Goal: Task Accomplishment & Management: Use online tool/utility

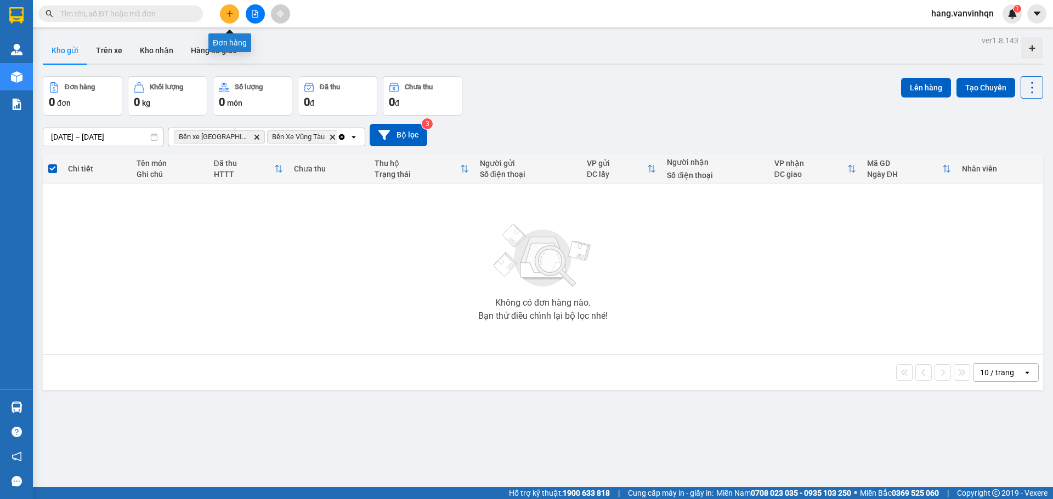
click at [234, 16] on button at bounding box center [229, 13] width 19 height 19
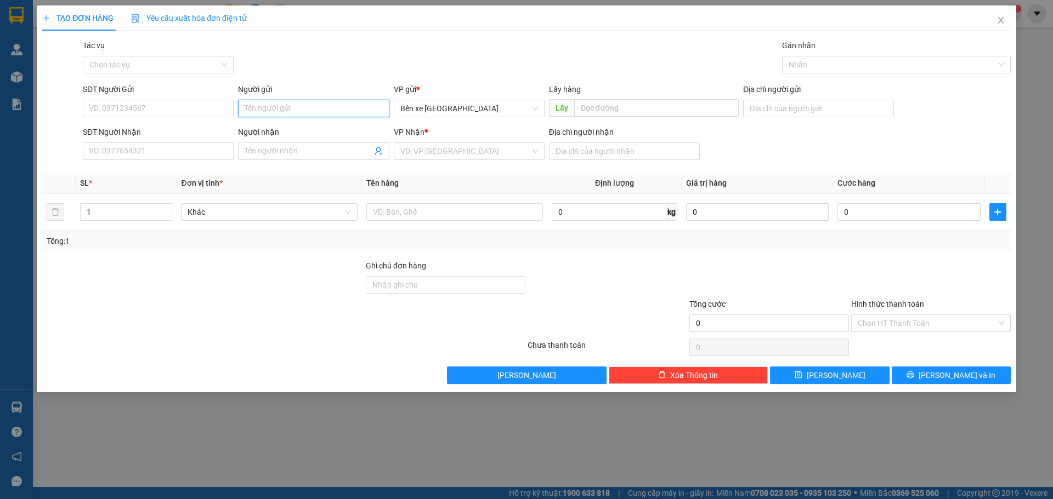
click at [320, 106] on input "Người gửi" at bounding box center [313, 109] width 151 height 18
click at [158, 113] on input "SĐT Người Gửi" at bounding box center [158, 109] width 151 height 18
drag, startPoint x: 522, startPoint y: 108, endPoint x: 422, endPoint y: 146, distance: 107.7
click at [502, 126] on form "SĐT Người Gửi 0377027164 0377027164 Người gửi Tên người gửi VP gửi * Bến xe [GE…" at bounding box center [526, 123] width 968 height 81
drag, startPoint x: 452, startPoint y: 107, endPoint x: 444, endPoint y: 123, distance: 17.7
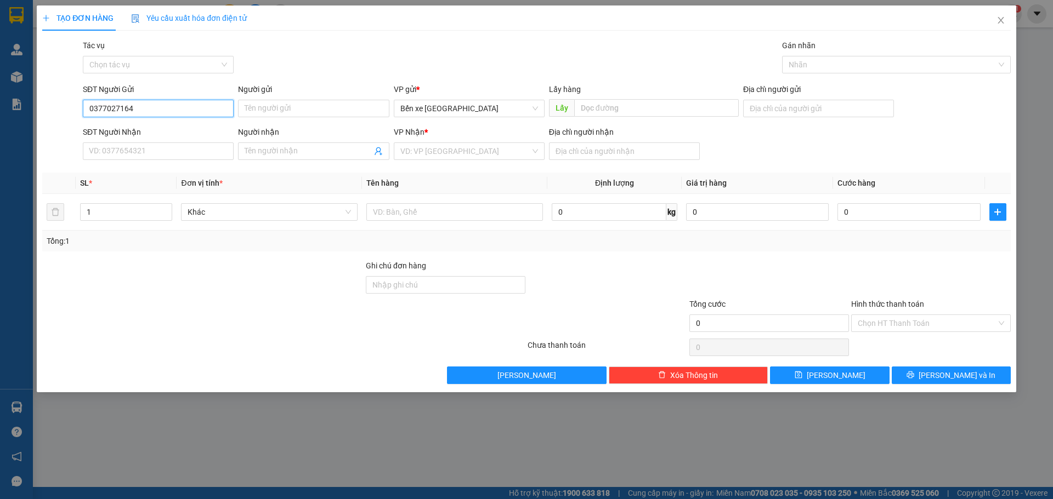
click at [452, 107] on span "Bến xe [GEOGRAPHIC_DATA]" at bounding box center [469, 108] width 138 height 16
type input "0377027164"
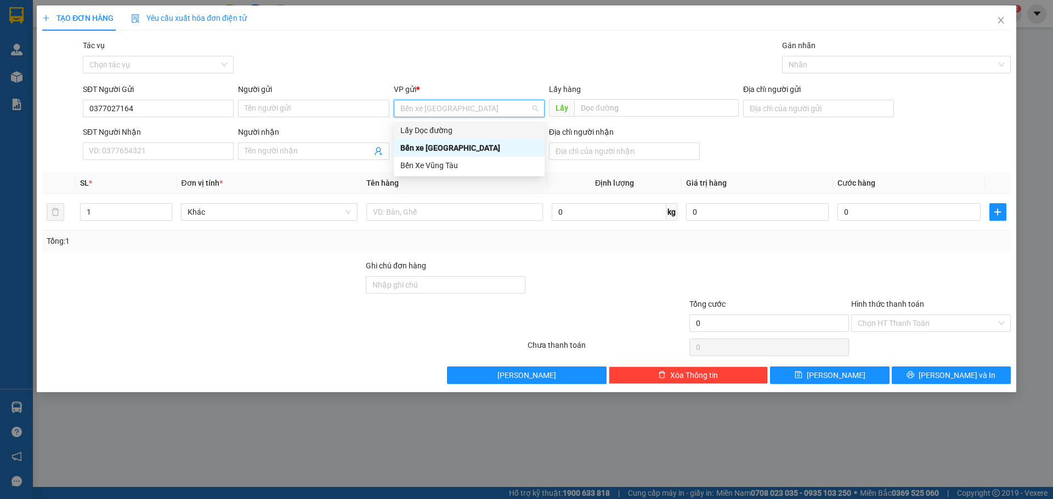
click at [420, 137] on div "Lấy Dọc đường" at bounding box center [469, 131] width 151 height 18
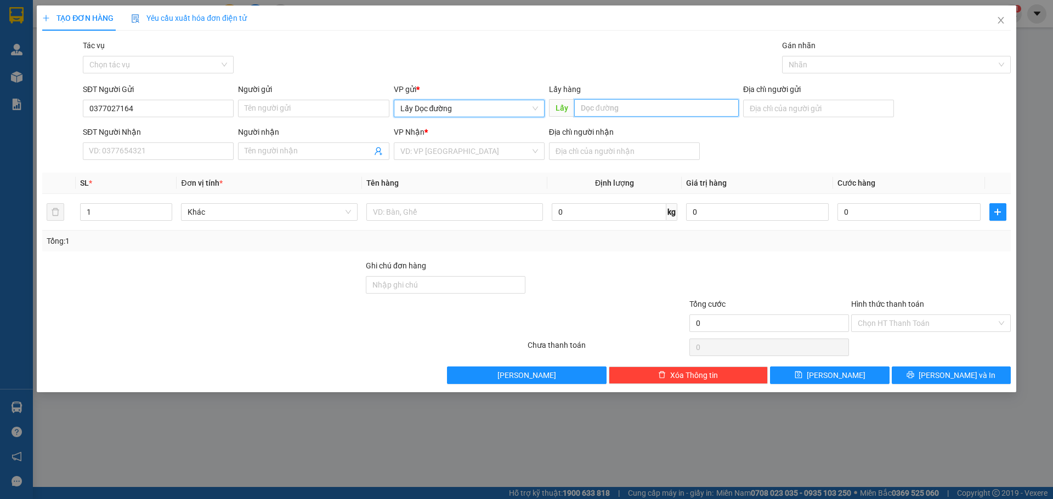
click at [609, 110] on input "text" at bounding box center [656, 108] width 164 height 18
type input "tam quan"
click at [440, 141] on div "VP Nhận *" at bounding box center [469, 134] width 151 height 16
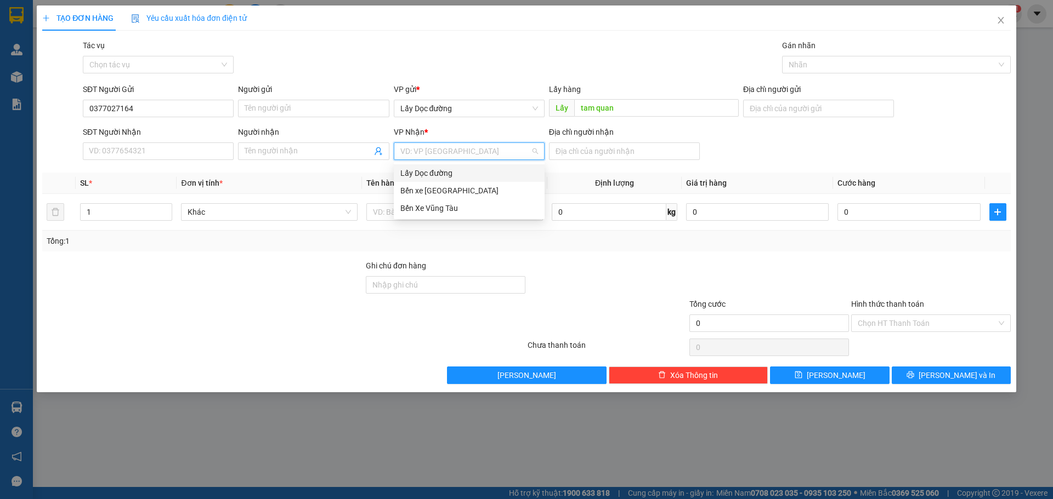
drag, startPoint x: 437, startPoint y: 156, endPoint x: 440, endPoint y: 192, distance: 36.2
click at [439, 157] on input "search" at bounding box center [465, 151] width 130 height 16
click at [440, 215] on div "Bến Xe Vũng Tàu" at bounding box center [469, 209] width 151 height 18
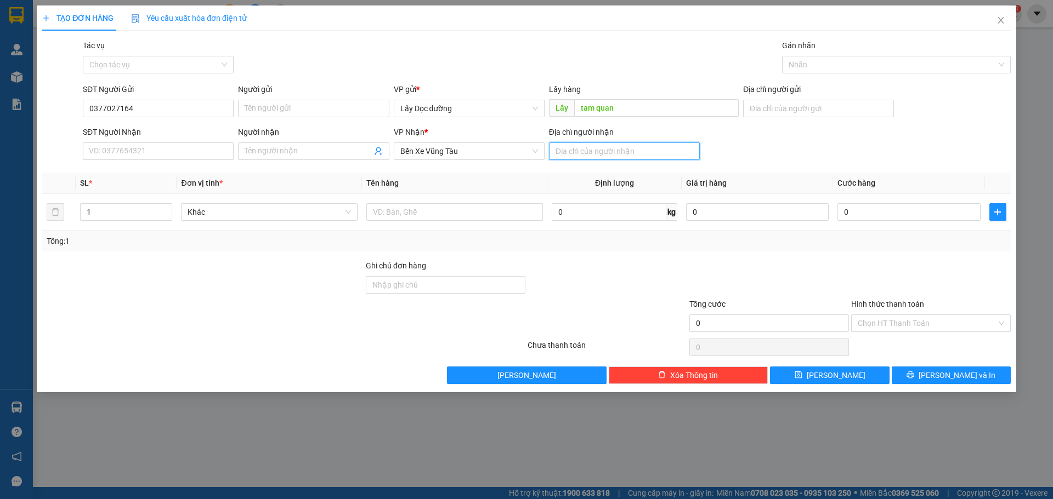
click at [604, 147] on input "Địa chỉ người nhận" at bounding box center [624, 152] width 151 height 18
type input "thắng hai"
click at [839, 376] on span "[PERSON_NAME]" at bounding box center [835, 375] width 59 height 12
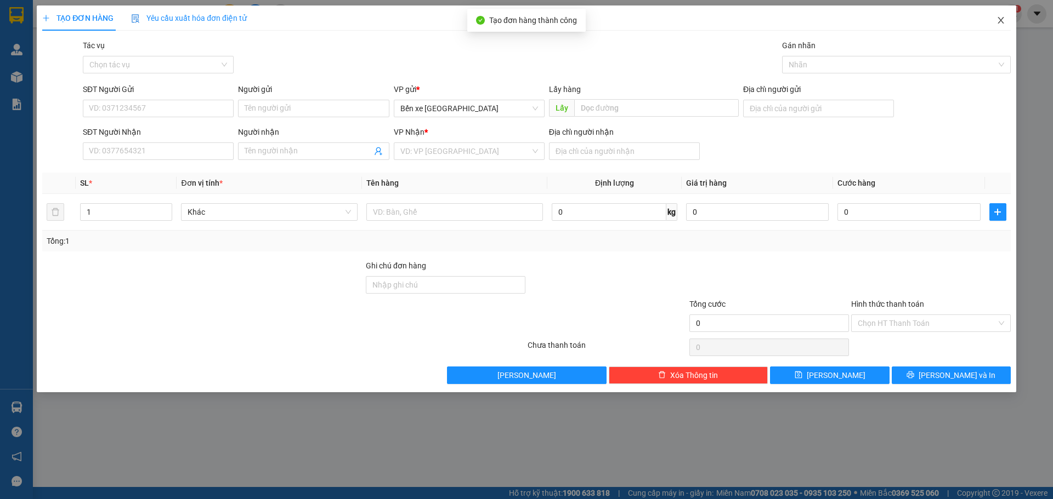
click at [1000, 12] on span "Close" at bounding box center [1000, 20] width 31 height 31
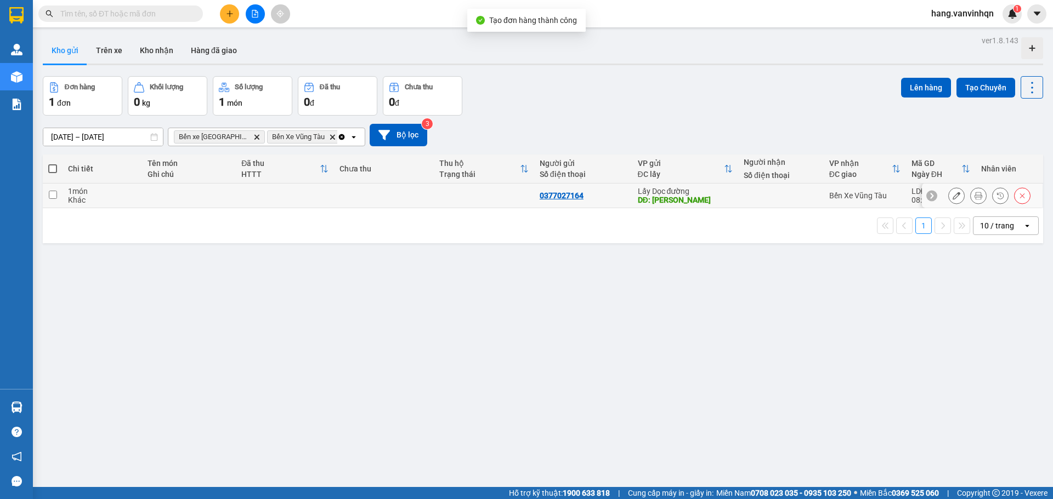
click at [688, 196] on div "DĐ: [PERSON_NAME]" at bounding box center [685, 200] width 95 height 9
checkbox input "true"
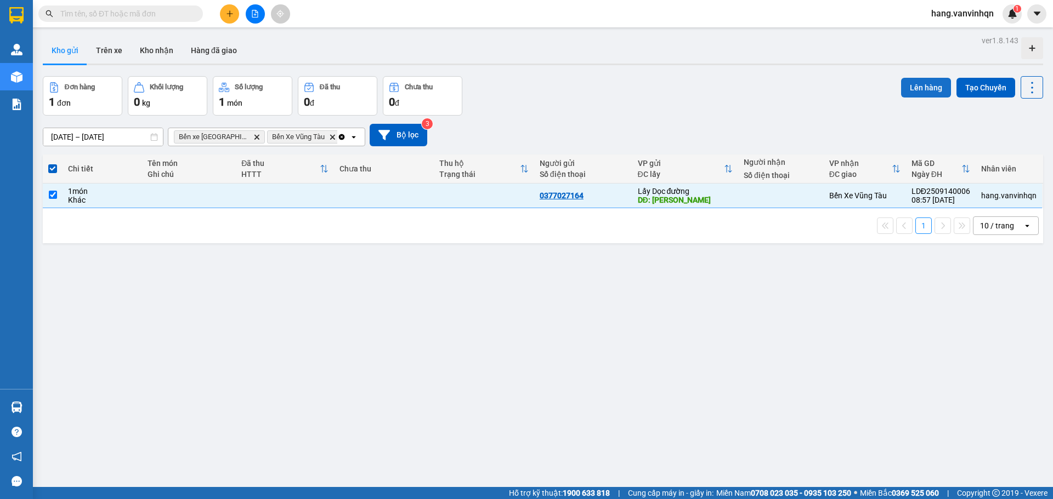
click at [924, 87] on button "Lên hàng" at bounding box center [926, 88] width 50 height 20
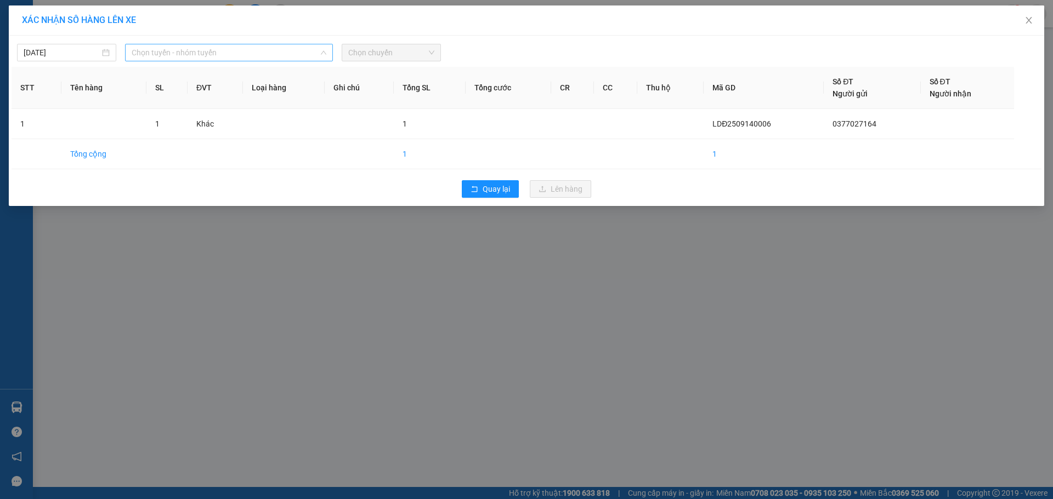
click at [257, 47] on span "Chọn tuyến - nhóm tuyến" at bounding box center [229, 52] width 195 height 16
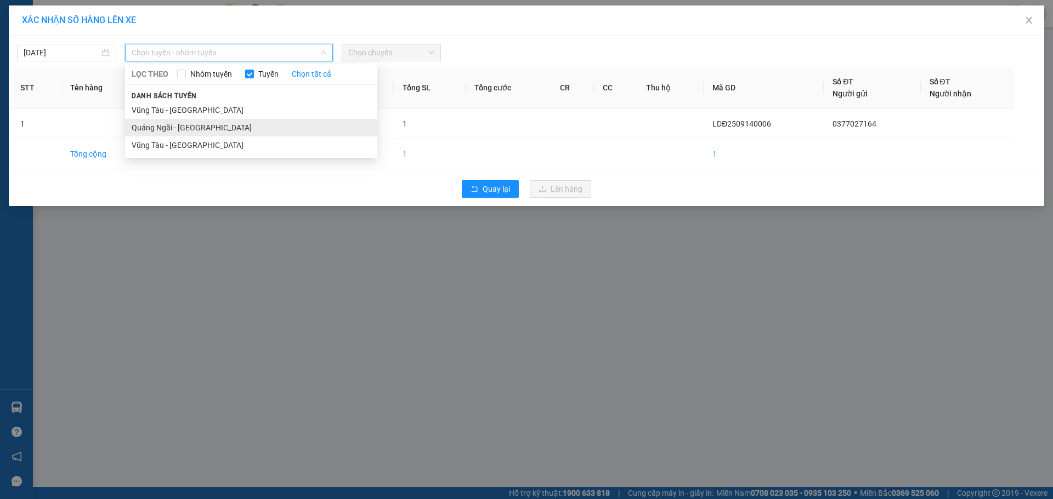
click at [194, 124] on li "Quảng Ngãi - [GEOGRAPHIC_DATA]" at bounding box center [251, 128] width 252 height 18
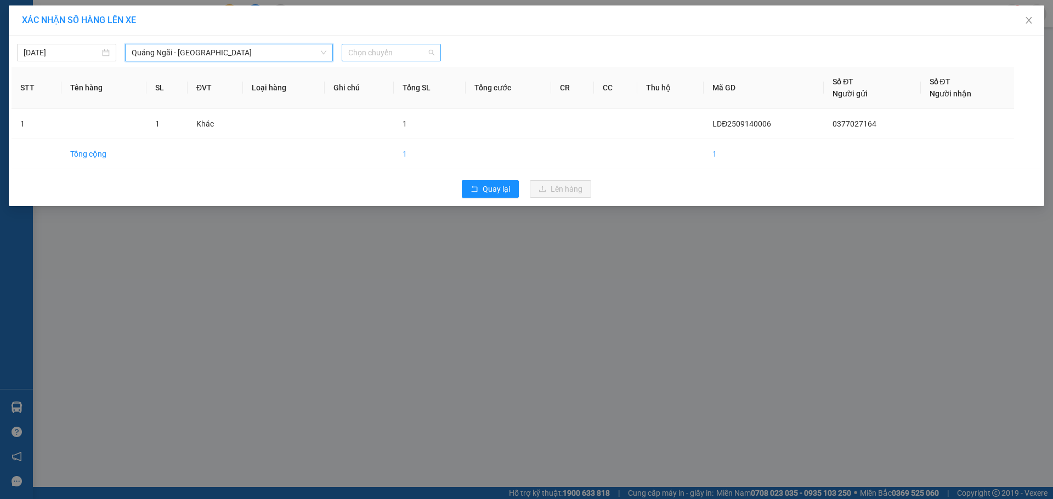
click at [391, 54] on span "Chọn chuyến" at bounding box center [391, 52] width 86 height 16
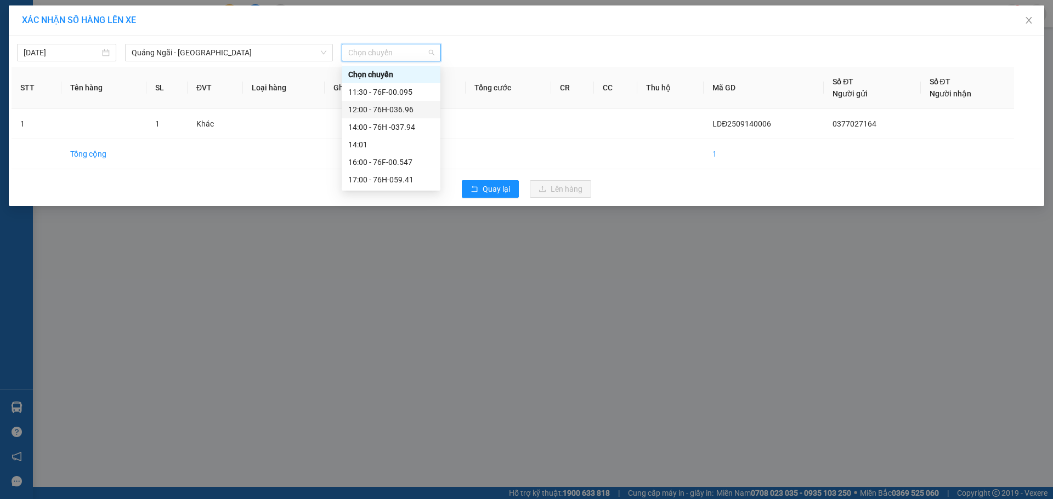
click at [382, 104] on div "12:00 - 76H-036.96" at bounding box center [391, 110] width 86 height 12
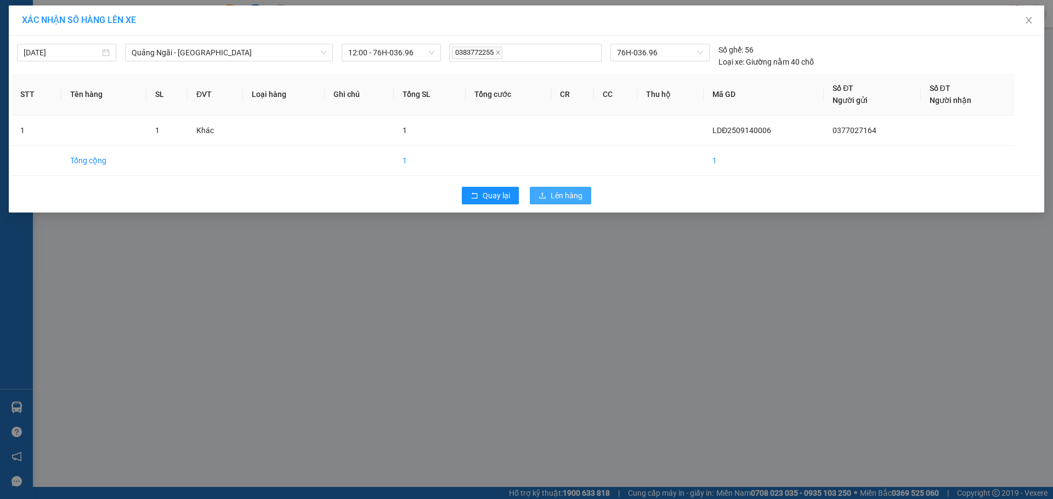
drag, startPoint x: 568, startPoint y: 194, endPoint x: 326, endPoint y: 71, distance: 271.4
click at [565, 194] on span "Lên hàng" at bounding box center [566, 196] width 32 height 12
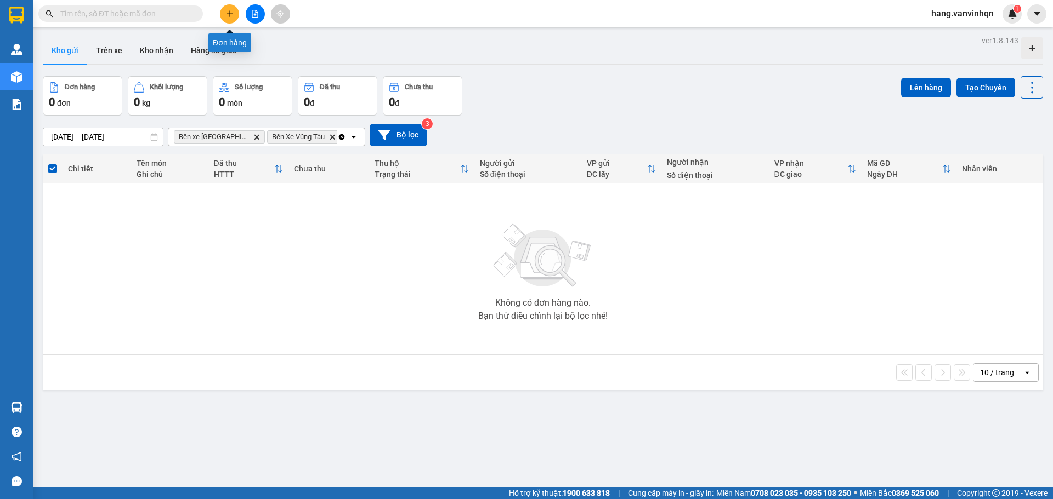
click at [226, 21] on button at bounding box center [229, 13] width 19 height 19
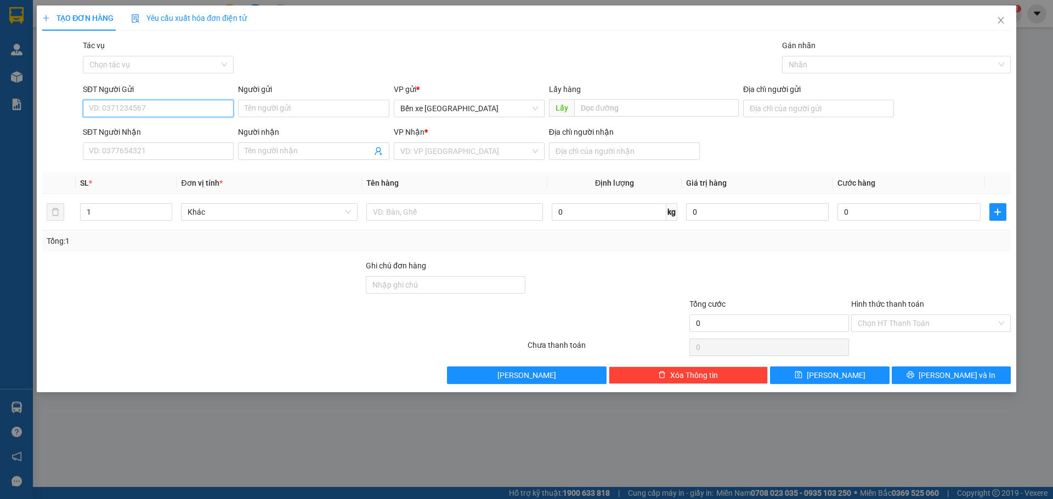
click at [195, 108] on input "SĐT Người Gửi" at bounding box center [158, 109] width 151 height 18
click at [150, 151] on input "SĐT Người Nhận" at bounding box center [158, 152] width 151 height 18
type input "09099920358"
click at [471, 155] on input "search" at bounding box center [465, 151] width 130 height 16
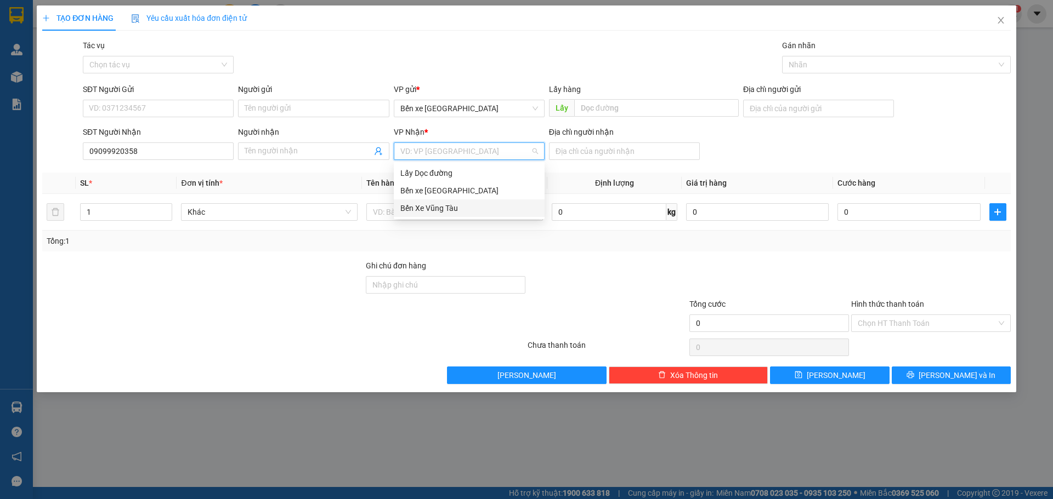
click at [452, 207] on div "Bến Xe Vũng Tàu" at bounding box center [469, 208] width 138 height 12
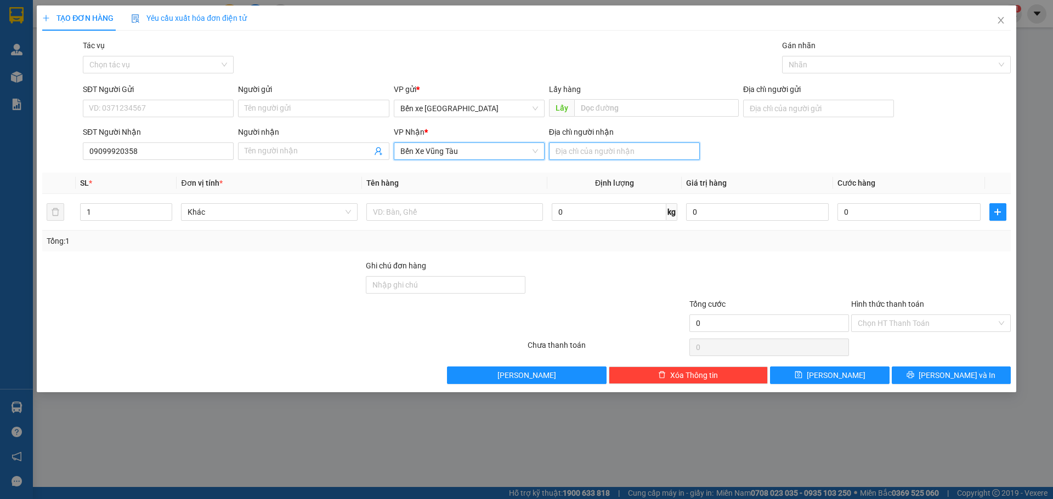
drag, startPoint x: 579, startPoint y: 152, endPoint x: 582, endPoint y: 176, distance: 24.3
click at [579, 152] on input "Địa chỉ người nhận" at bounding box center [624, 152] width 151 height 18
type input "c"
type input "của lap"
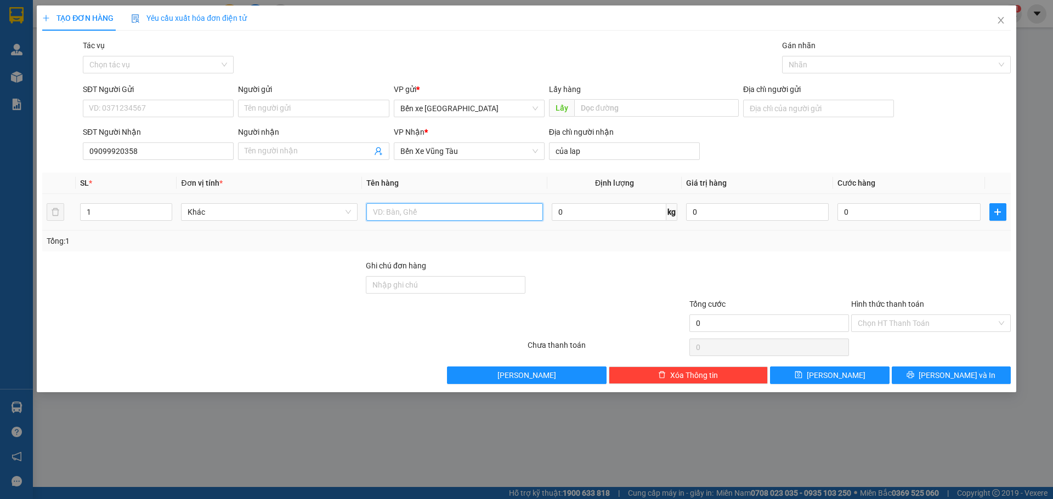
click at [491, 216] on input "text" at bounding box center [454, 212] width 177 height 18
type input "9t lớn 1 nhỏ"
click at [564, 155] on input "của lap" at bounding box center [624, 152] width 151 height 18
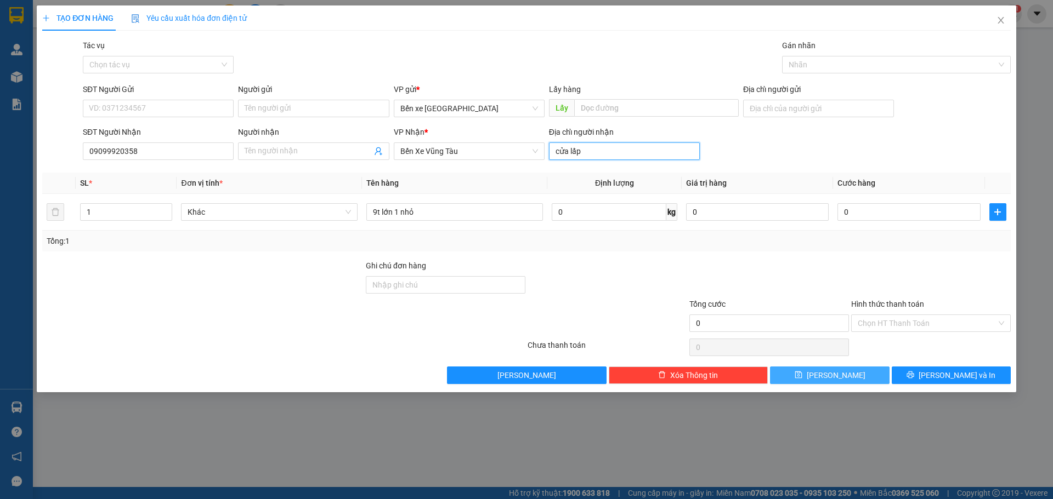
type input "cửa lấp"
click at [841, 382] on button "[PERSON_NAME]" at bounding box center [829, 376] width 119 height 18
click at [1002, 24] on icon "close" at bounding box center [1000, 20] width 9 height 9
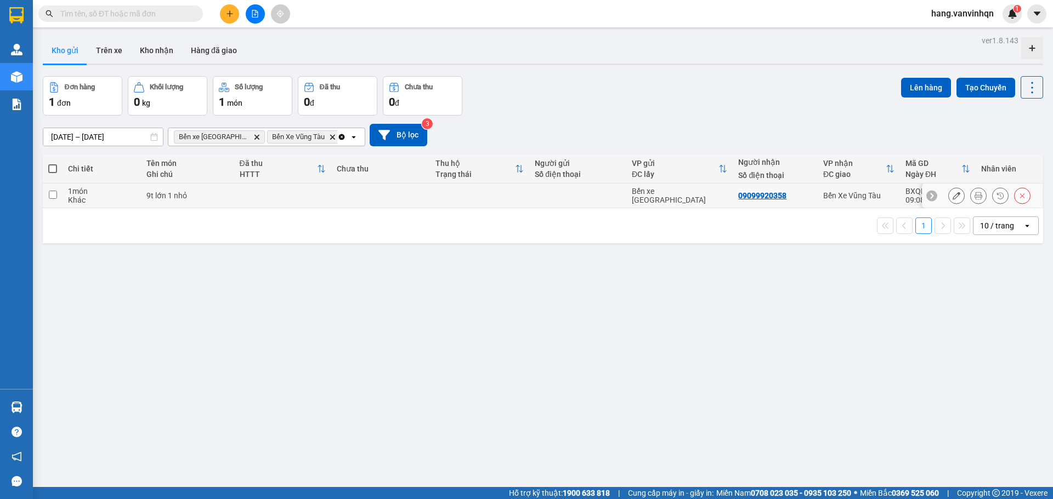
click at [684, 203] on td "Bến xe [GEOGRAPHIC_DATA]" at bounding box center [679, 196] width 106 height 25
checkbox input "true"
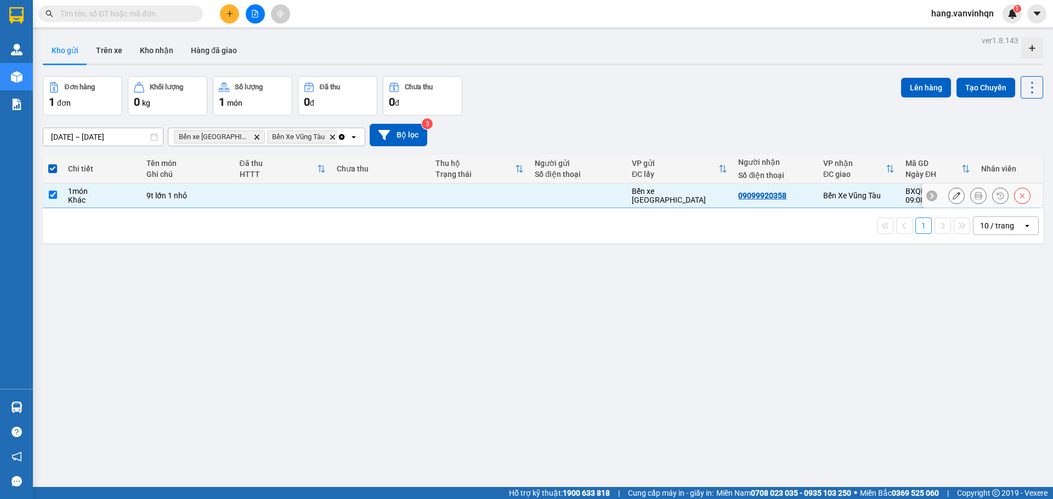
click at [952, 200] on icon at bounding box center [956, 196] width 8 height 8
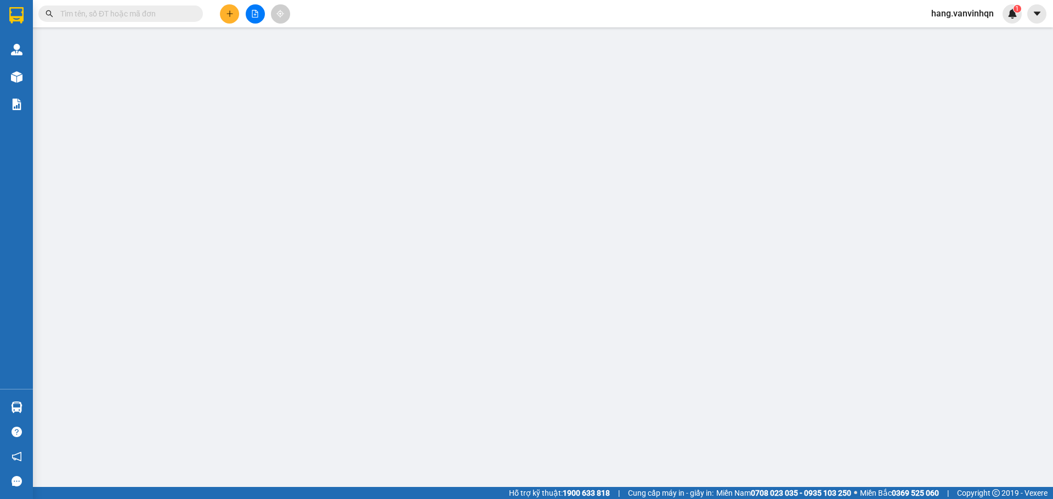
type input "09099920358"
type input "cửa lấp"
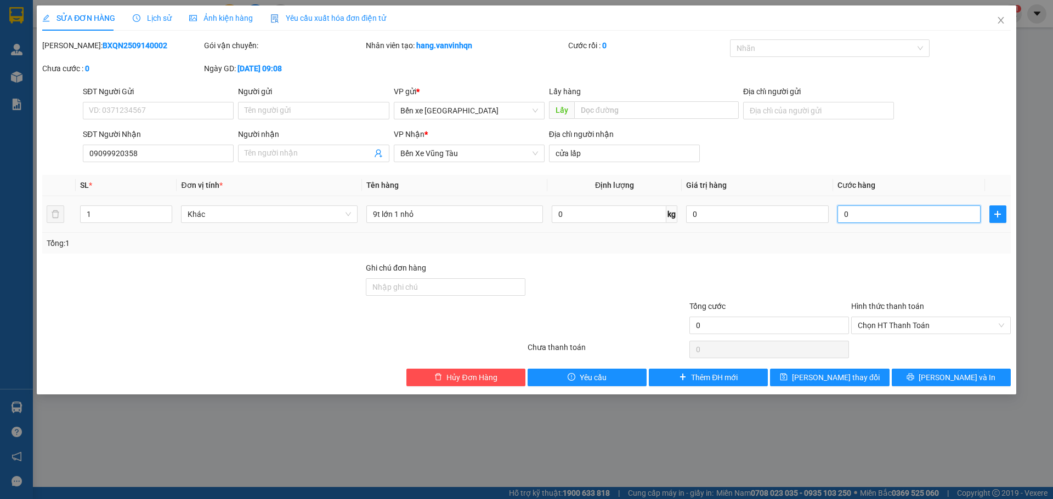
click at [882, 217] on input "0" at bounding box center [908, 215] width 143 height 18
type input "1"
type input "13"
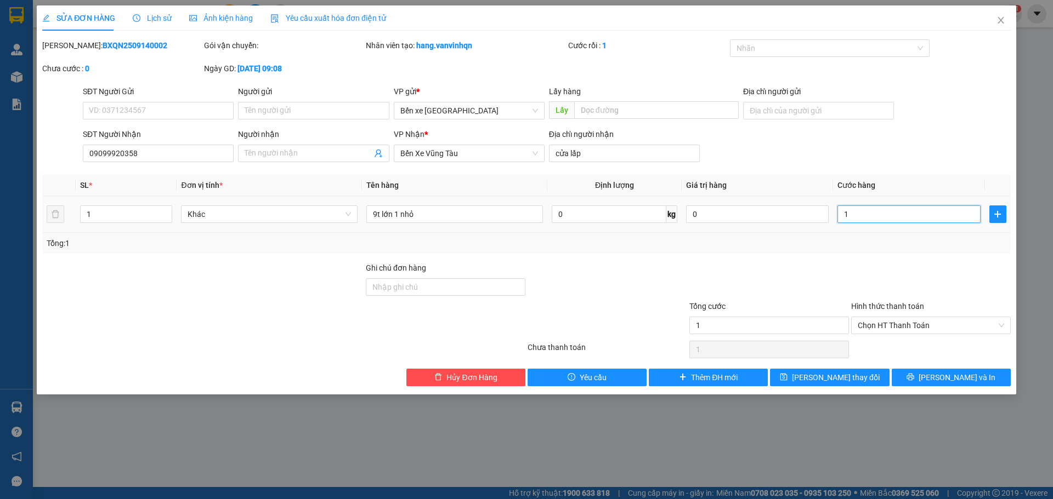
type input "13"
type input "135"
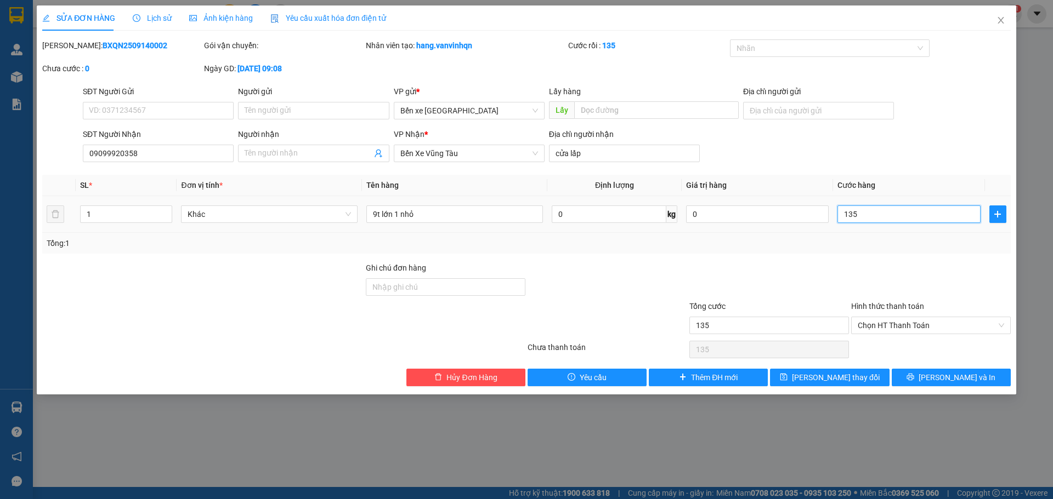
type input "1.350"
type input "13.500"
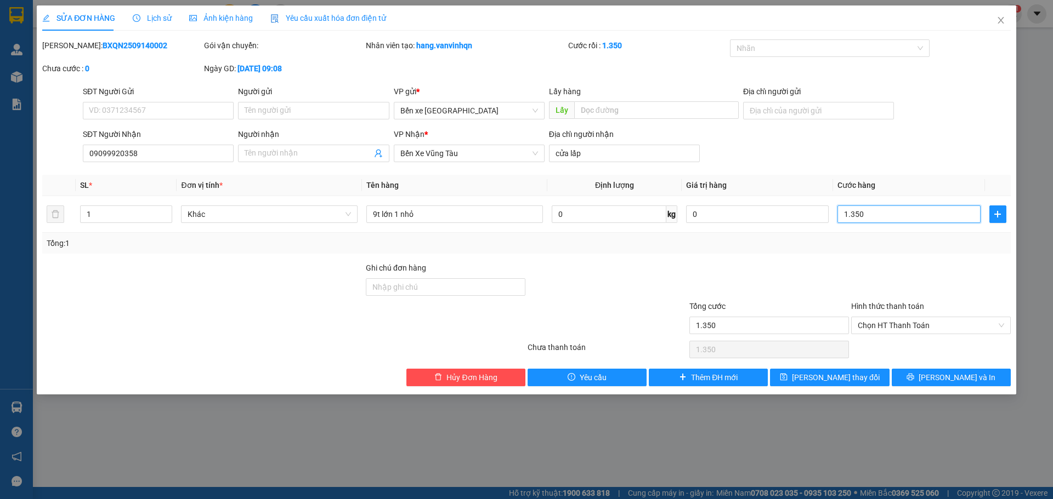
type input "13.500"
type input "135.000"
type input "1.350.000"
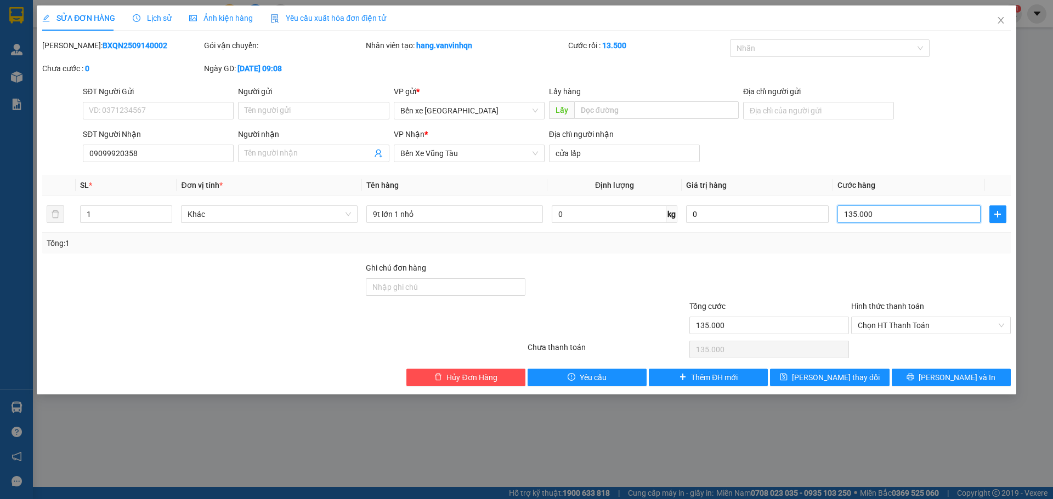
type input "1.350.000"
click at [833, 241] on div "Tổng: 1" at bounding box center [526, 243] width 959 height 12
click at [876, 323] on span "Chọn HT Thanh Toán" at bounding box center [930, 325] width 146 height 16
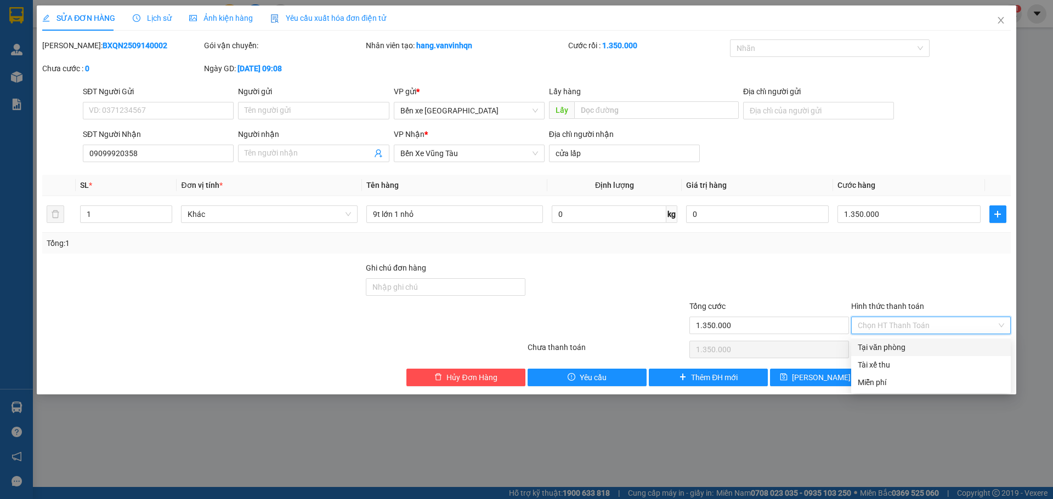
click at [876, 349] on div "Tại văn phòng" at bounding box center [930, 348] width 146 height 12
type input "0"
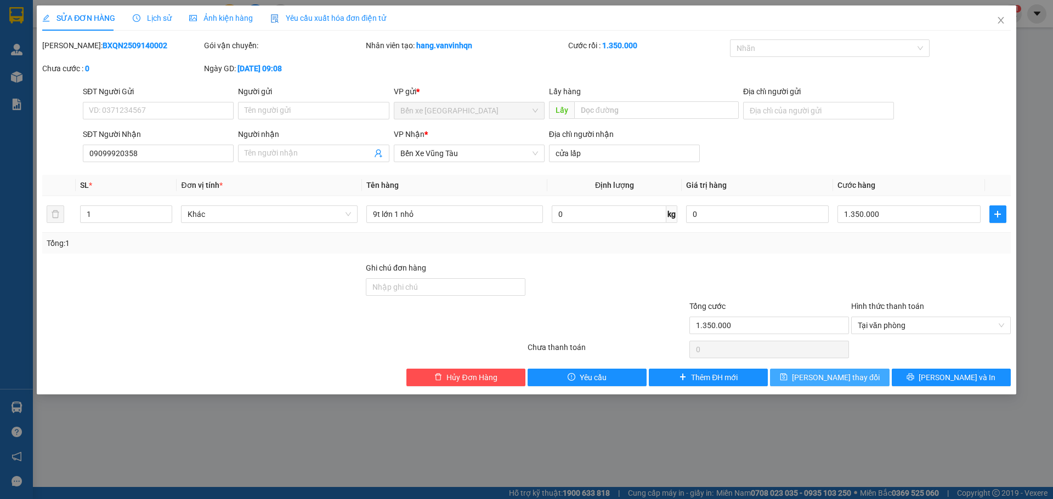
click at [849, 372] on span "[PERSON_NAME] thay đổi" at bounding box center [836, 378] width 88 height 12
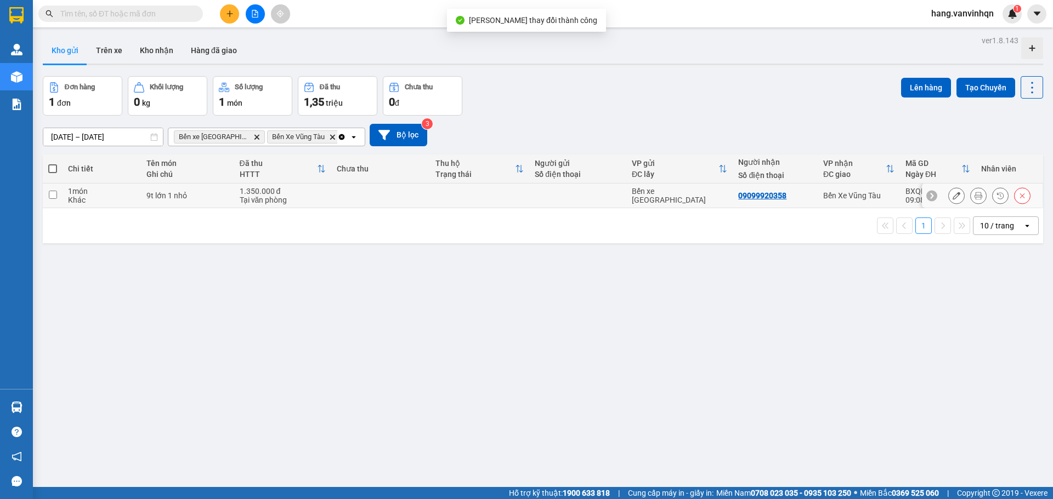
click at [670, 197] on div "Bến xe [GEOGRAPHIC_DATA]" at bounding box center [679, 196] width 95 height 18
checkbox input "true"
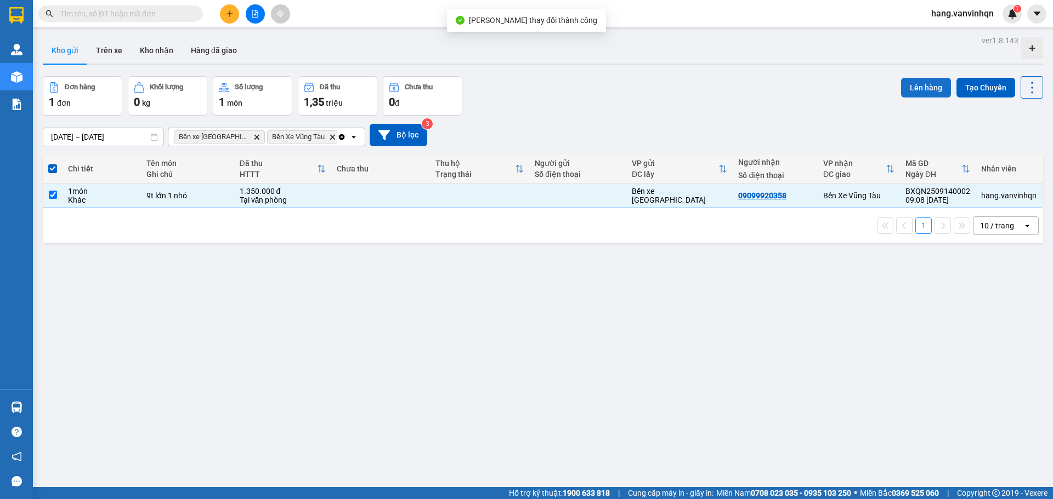
click at [905, 84] on button "Lên hàng" at bounding box center [926, 88] width 50 height 20
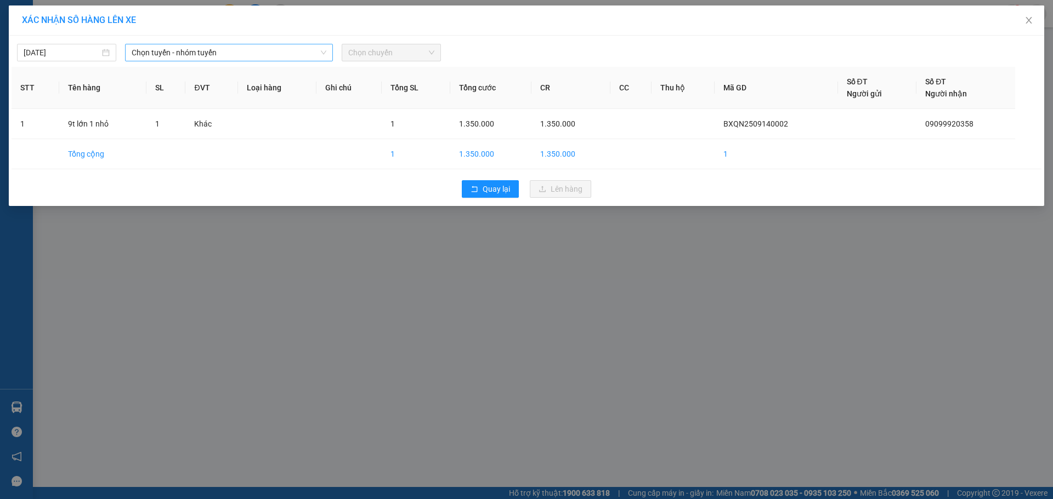
click at [259, 55] on span "Chọn tuyến - nhóm tuyến" at bounding box center [229, 52] width 195 height 16
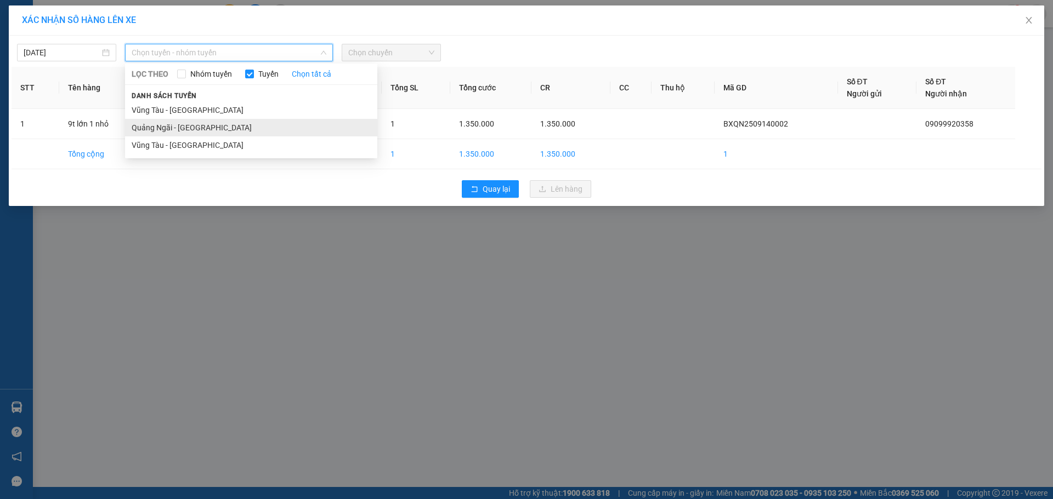
click at [166, 129] on li "Quảng Ngãi - [GEOGRAPHIC_DATA]" at bounding box center [251, 128] width 252 height 18
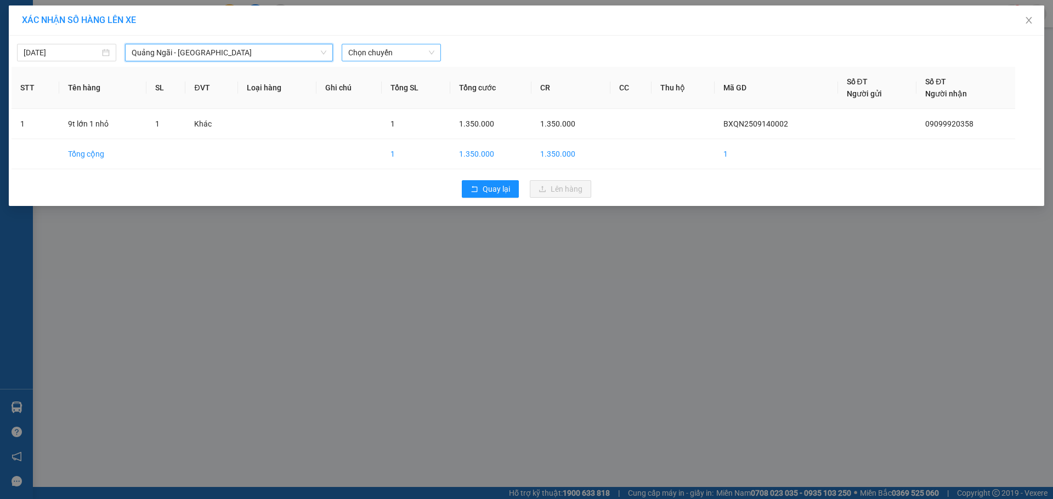
click at [434, 55] on span "Chọn chuyến" at bounding box center [391, 52] width 86 height 16
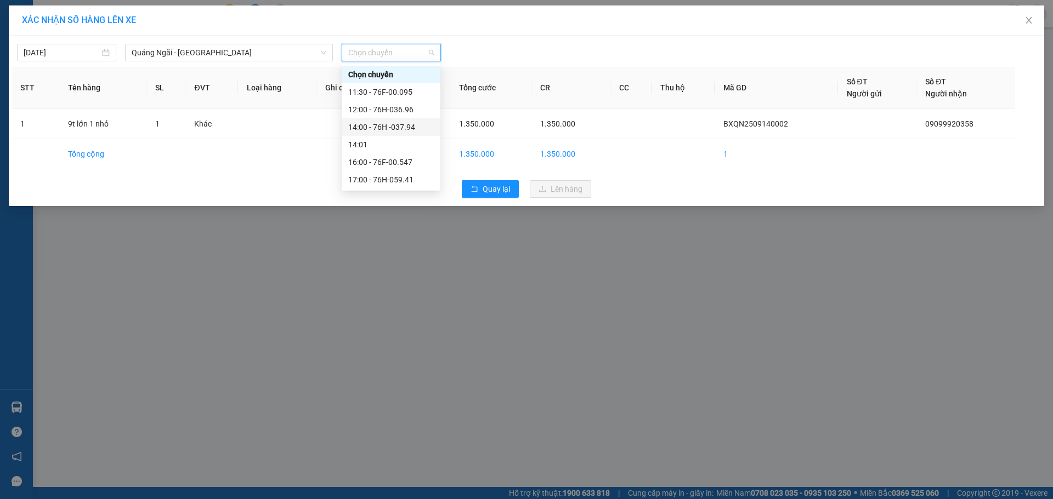
click at [410, 126] on div "14:00 - 76H -037.94" at bounding box center [391, 127] width 86 height 12
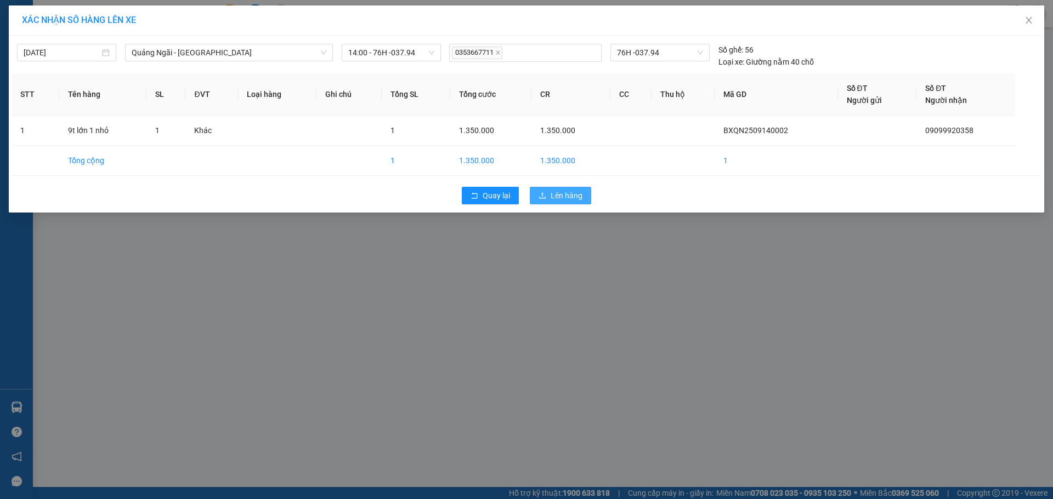
click at [550, 197] on button "Lên hàng" at bounding box center [560, 196] width 61 height 18
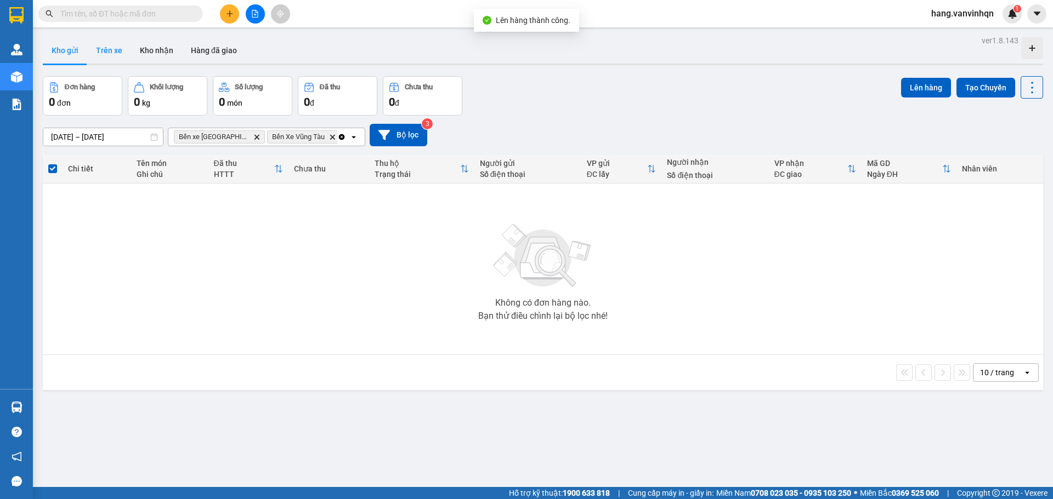
click at [116, 49] on button "Trên xe" at bounding box center [109, 50] width 44 height 26
